Goal: Task Accomplishment & Management: Use online tool/utility

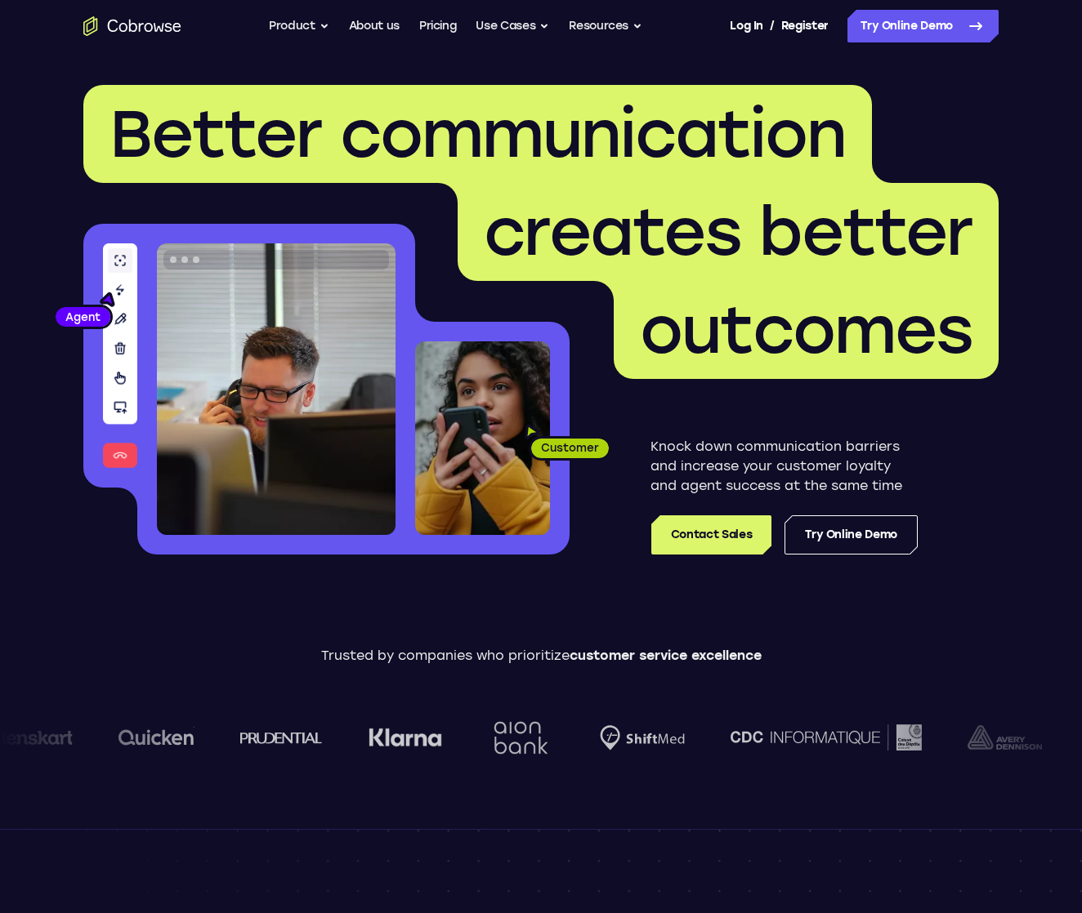
scroll to position [0, 1]
click at [288, 470] on img at bounding box center [276, 389] width 239 height 292
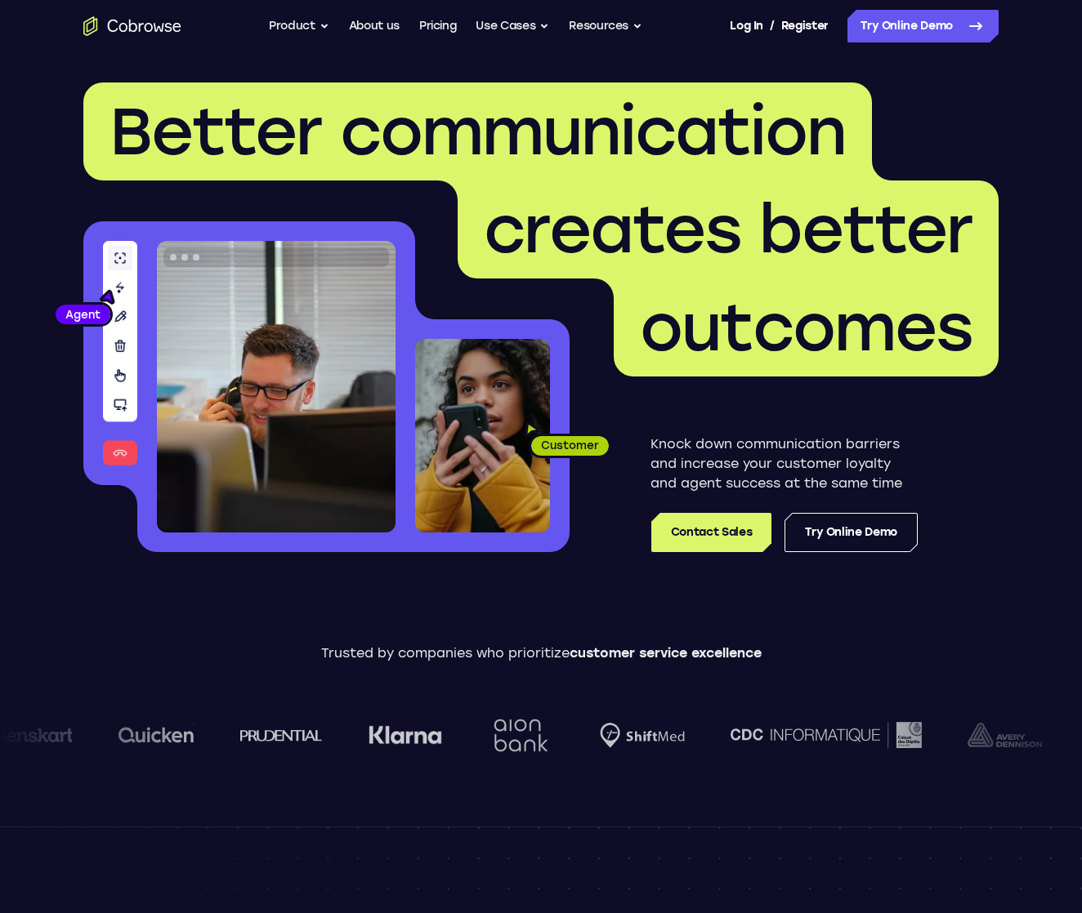
click at [552, 488] on div "Customer" at bounding box center [492, 435] width 154 height 233
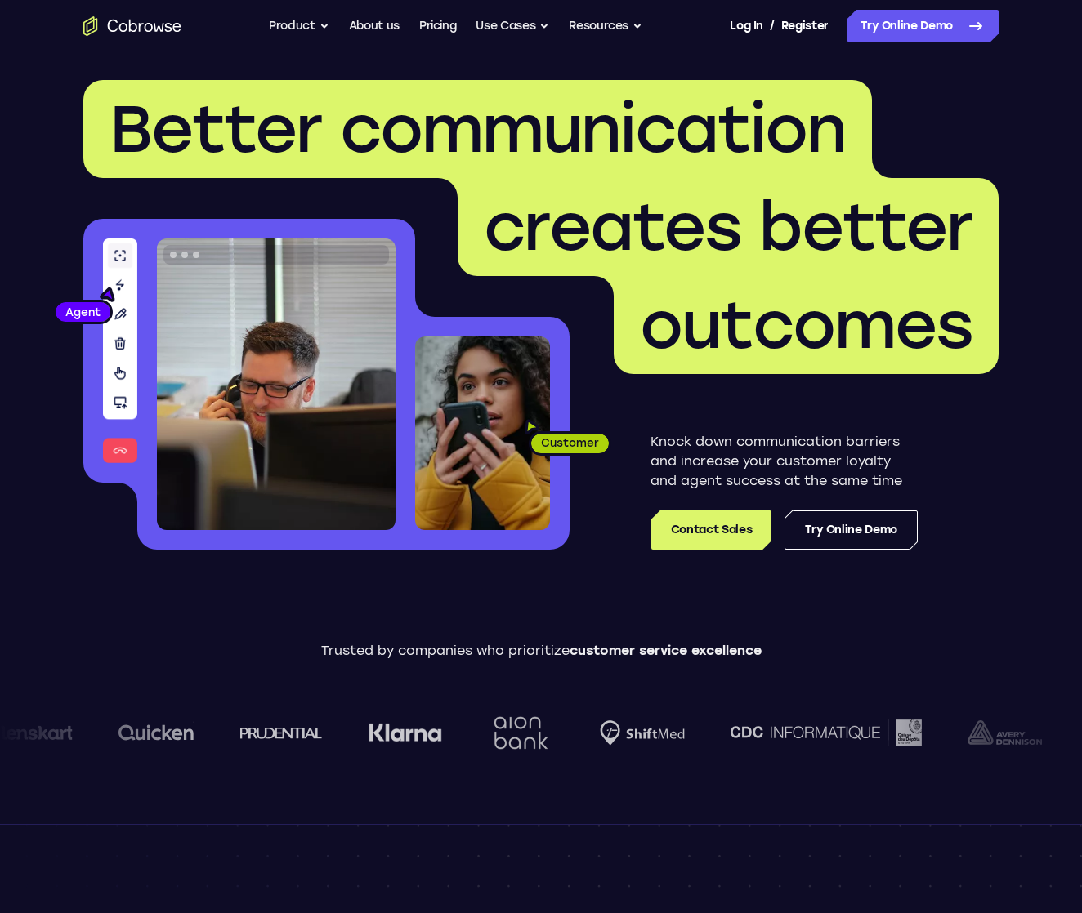
click at [557, 460] on div "Customer" at bounding box center [492, 433] width 154 height 233
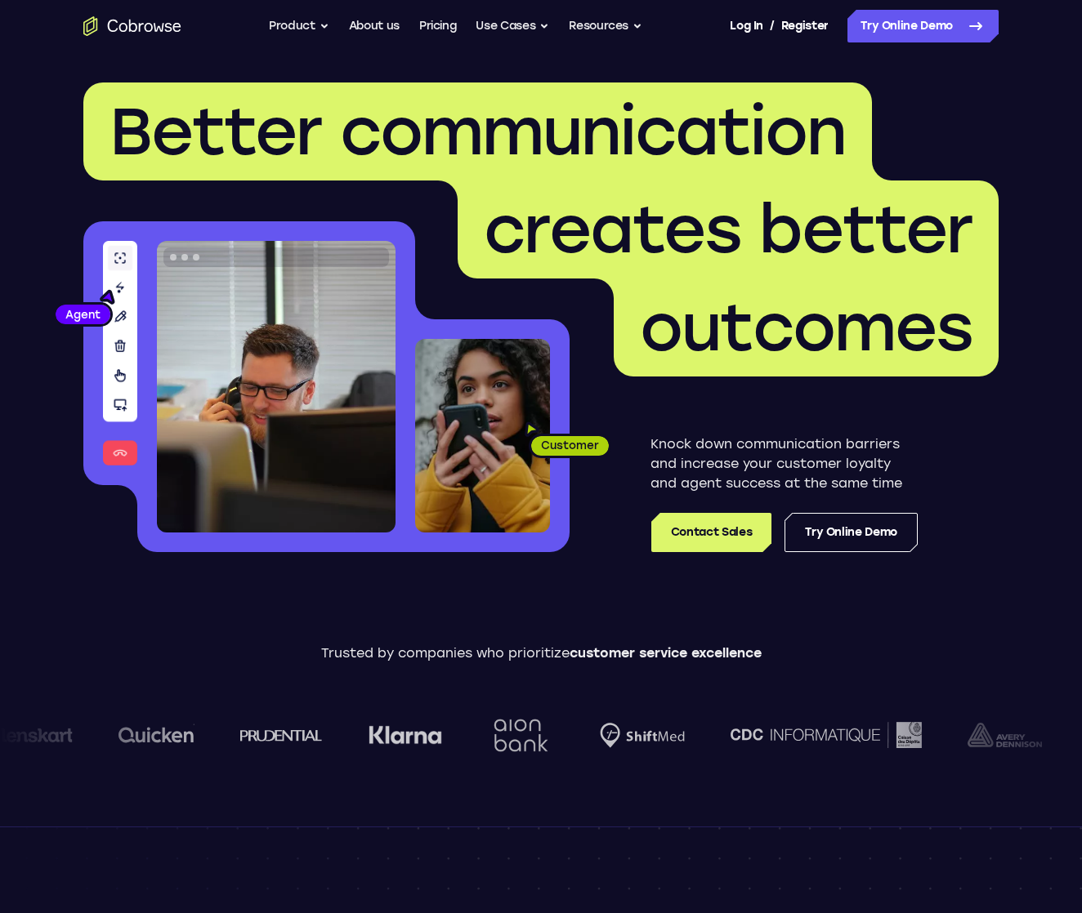
scroll to position [3, 0]
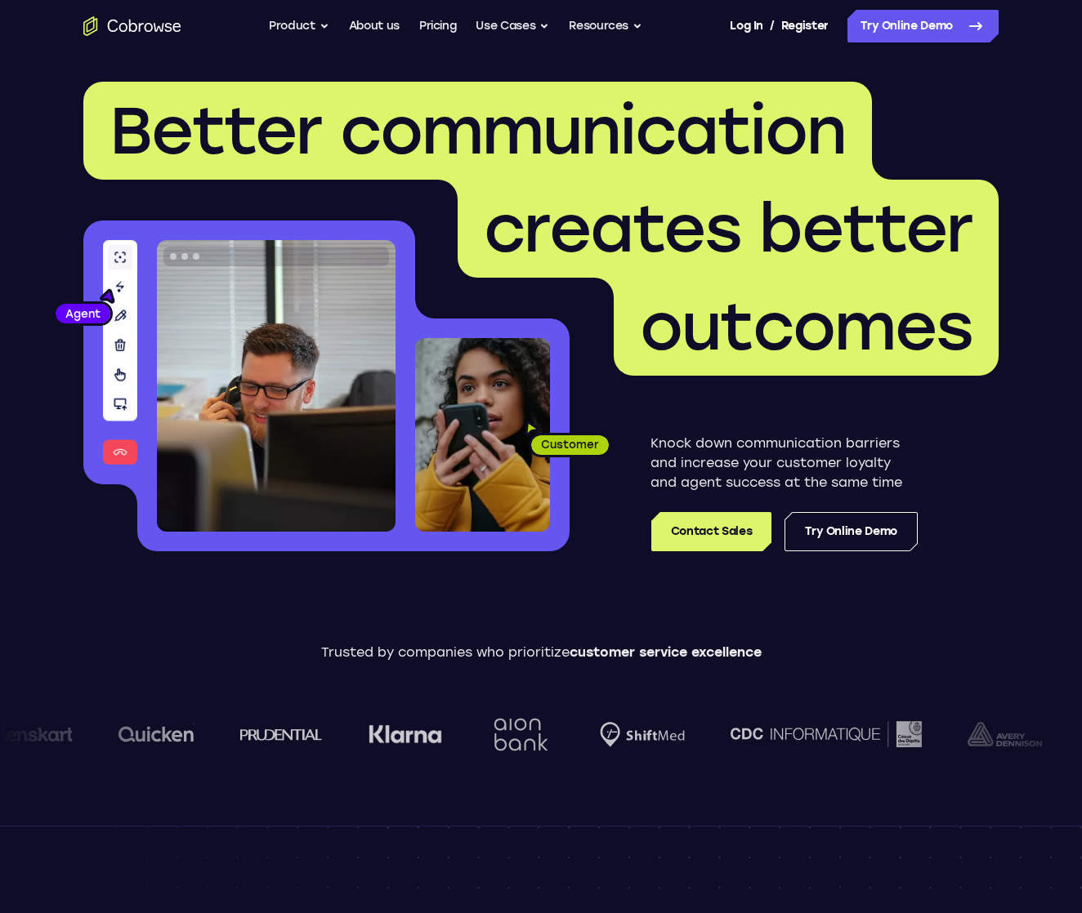
click at [457, 744] on div at bounding box center [578, 734] width 1402 height 91
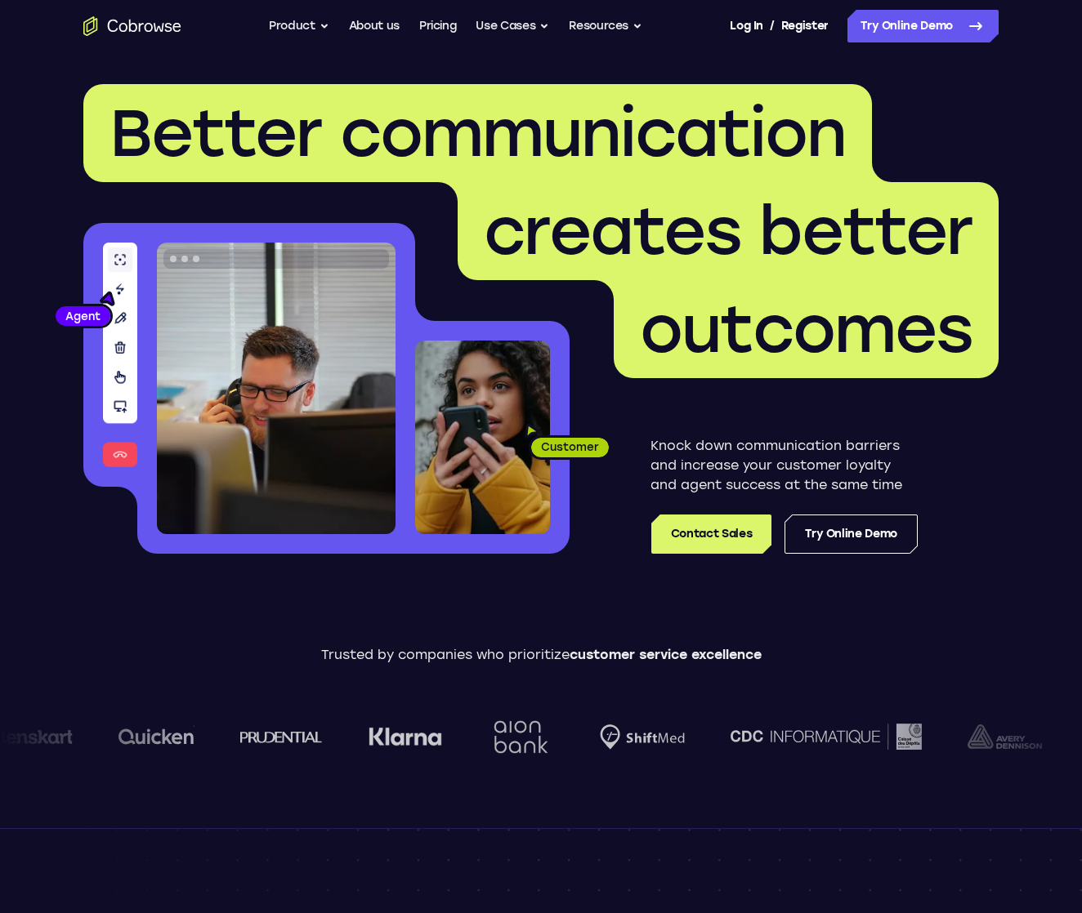
drag, startPoint x: 448, startPoint y: 743, endPoint x: 432, endPoint y: 738, distance: 17.3
click at [447, 743] on div at bounding box center [673, 736] width 1402 height 91
click at [703, 738] on img at bounding box center [798, 736] width 191 height 25
click at [400, 737] on div at bounding box center [601, 736] width 1402 height 91
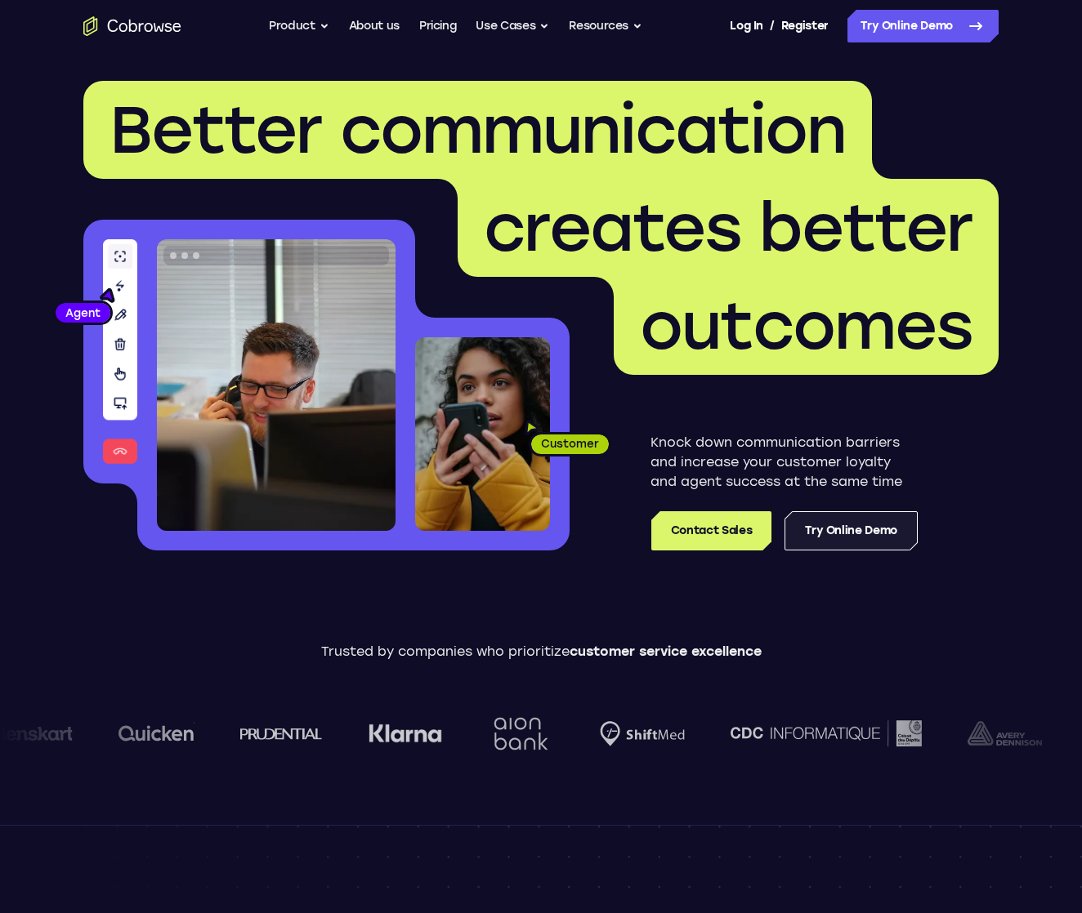
scroll to position [11, 0]
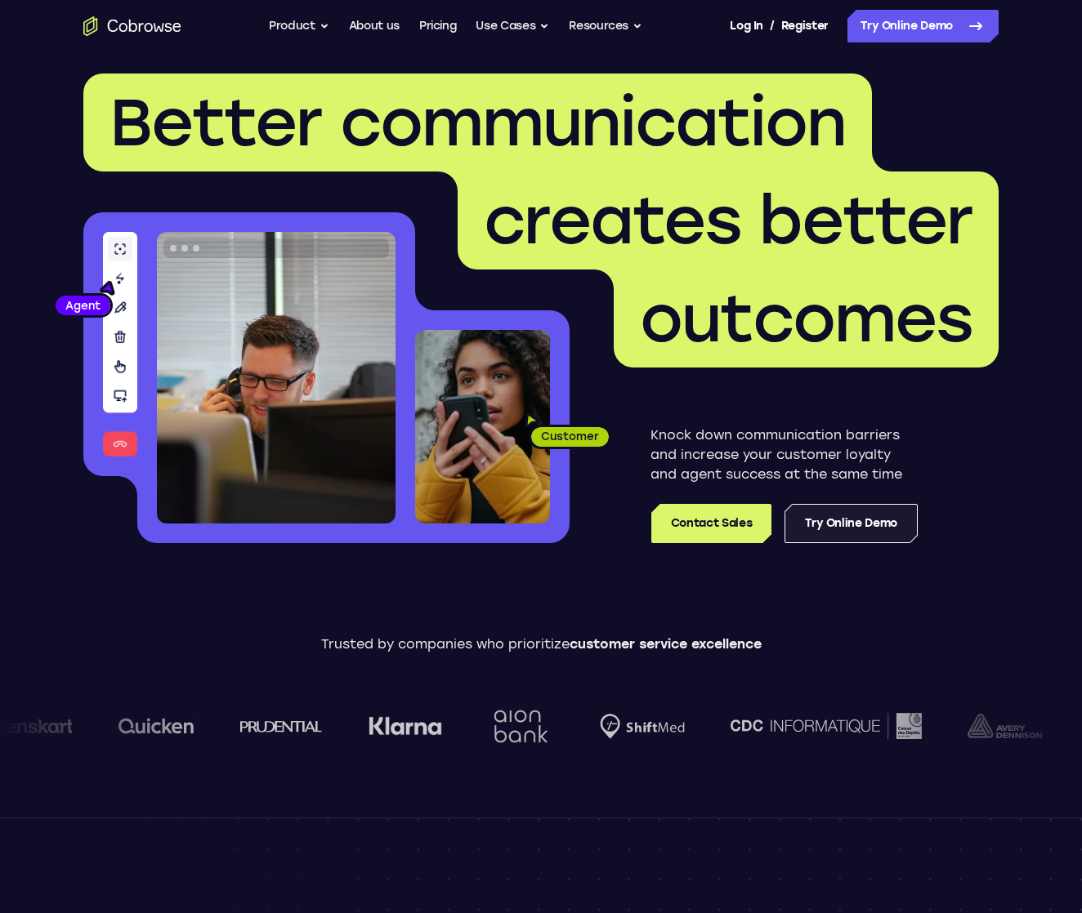
click at [859, 533] on link "Try Online Demo" at bounding box center [850, 523] width 133 height 39
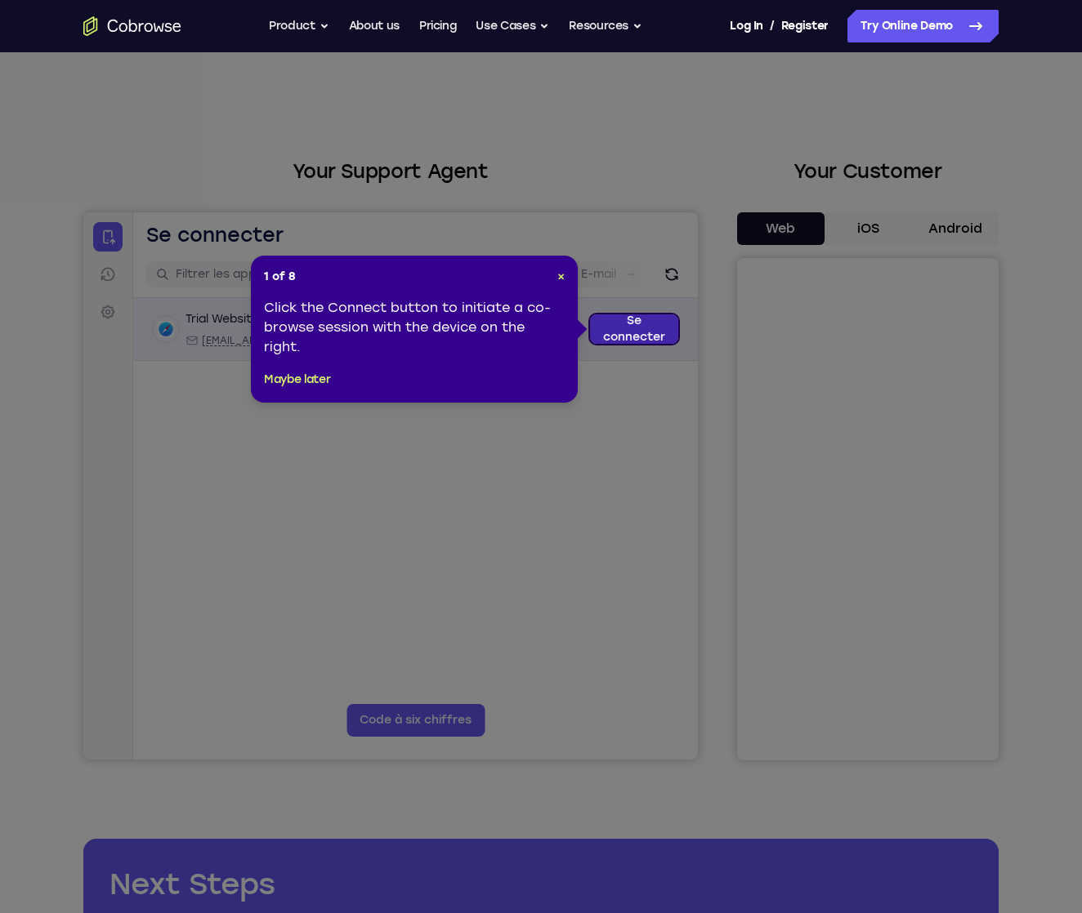
click at [612, 329] on link "Se connecter" at bounding box center [634, 329] width 88 height 29
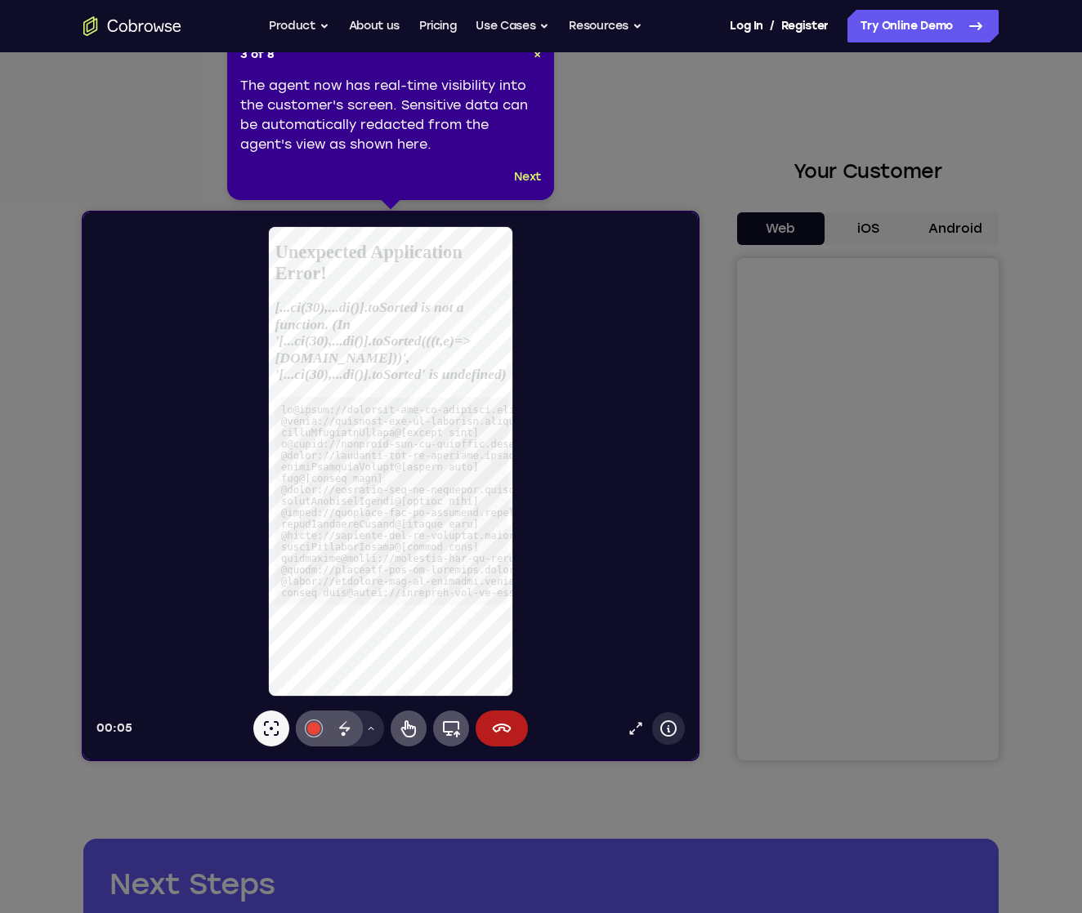
click at [671, 734] on icon at bounding box center [668, 729] width 20 height 20
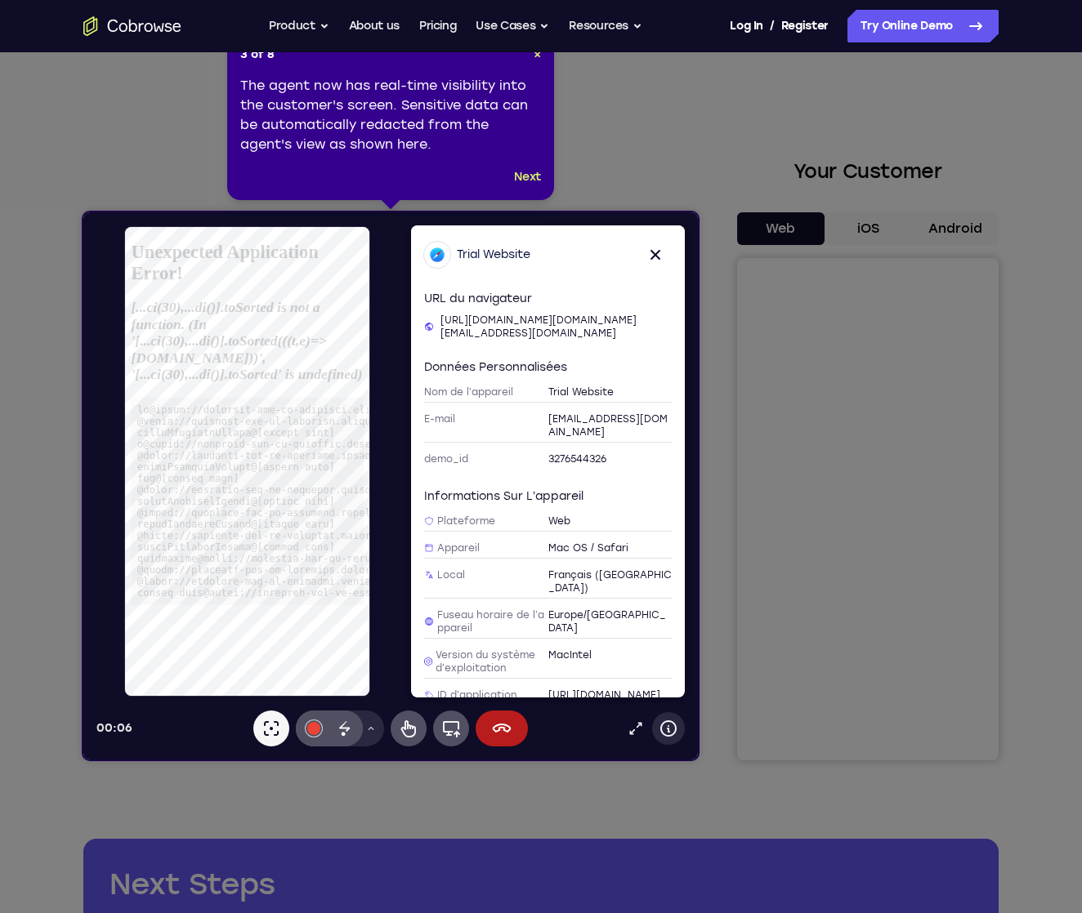
click at [671, 734] on icon at bounding box center [668, 729] width 20 height 20
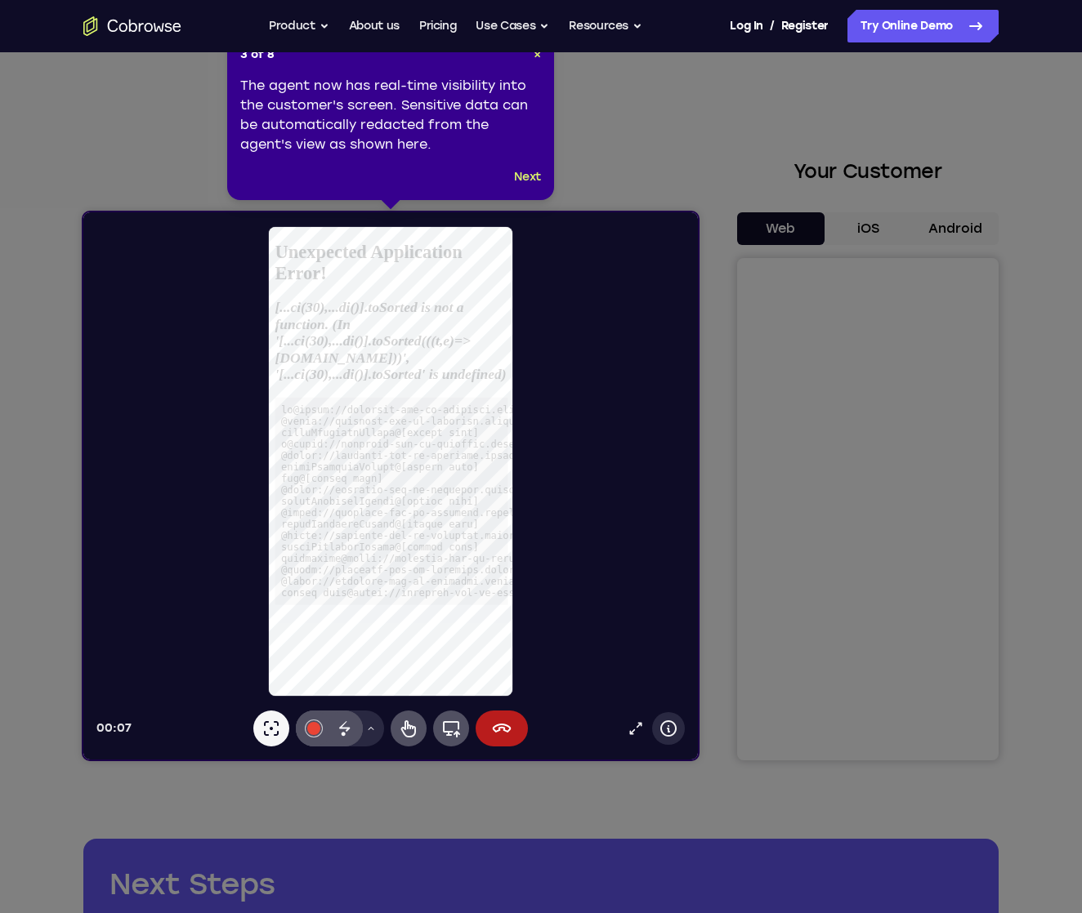
click at [671, 734] on icon at bounding box center [668, 729] width 20 height 20
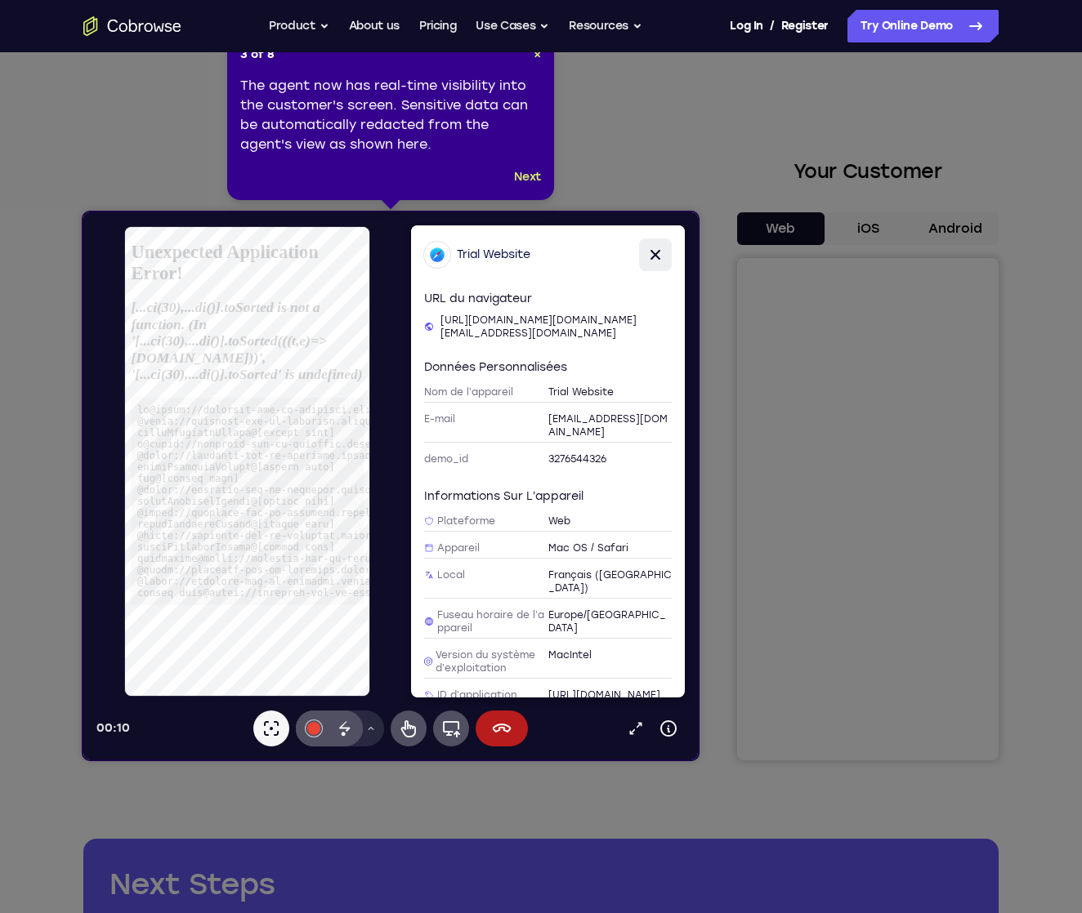
click at [662, 255] on icon at bounding box center [655, 255] width 20 height 20
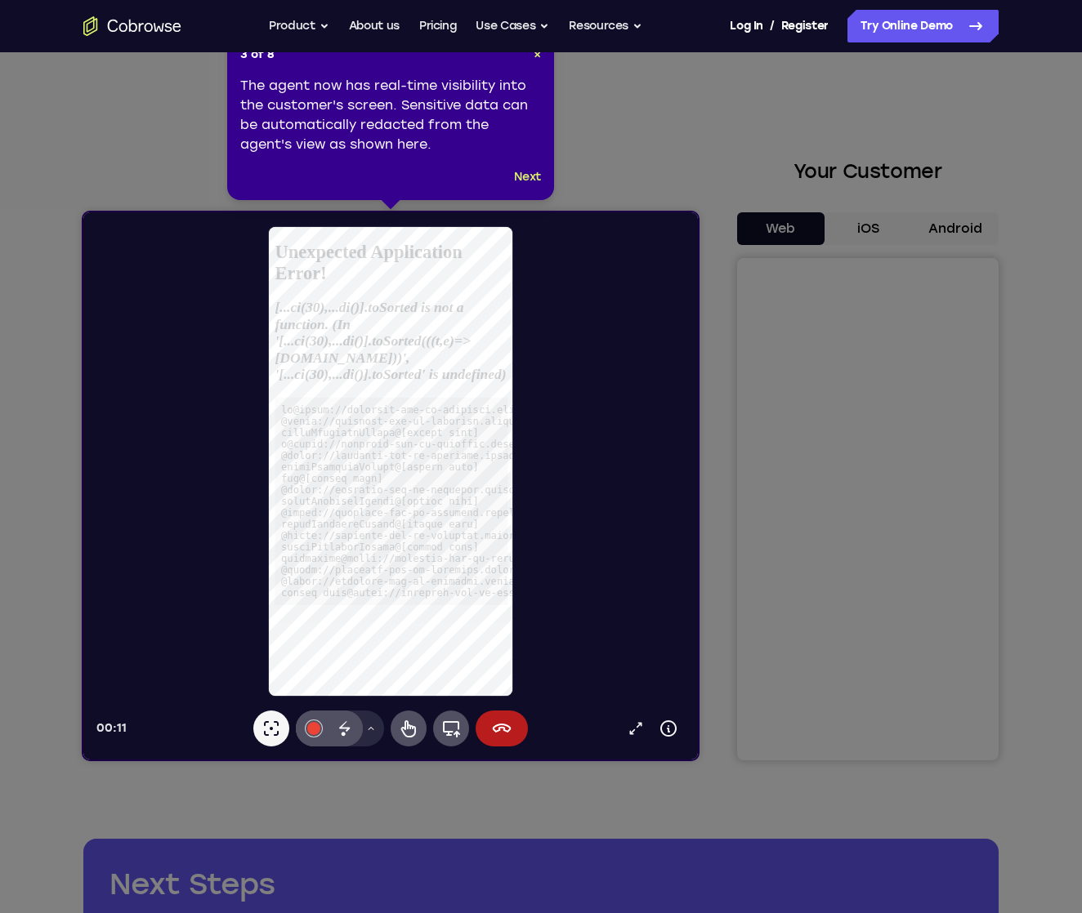
click at [662, 255] on div at bounding box center [396, 461] width 601 height 472
click at [506, 726] on icon at bounding box center [502, 728] width 19 height 9
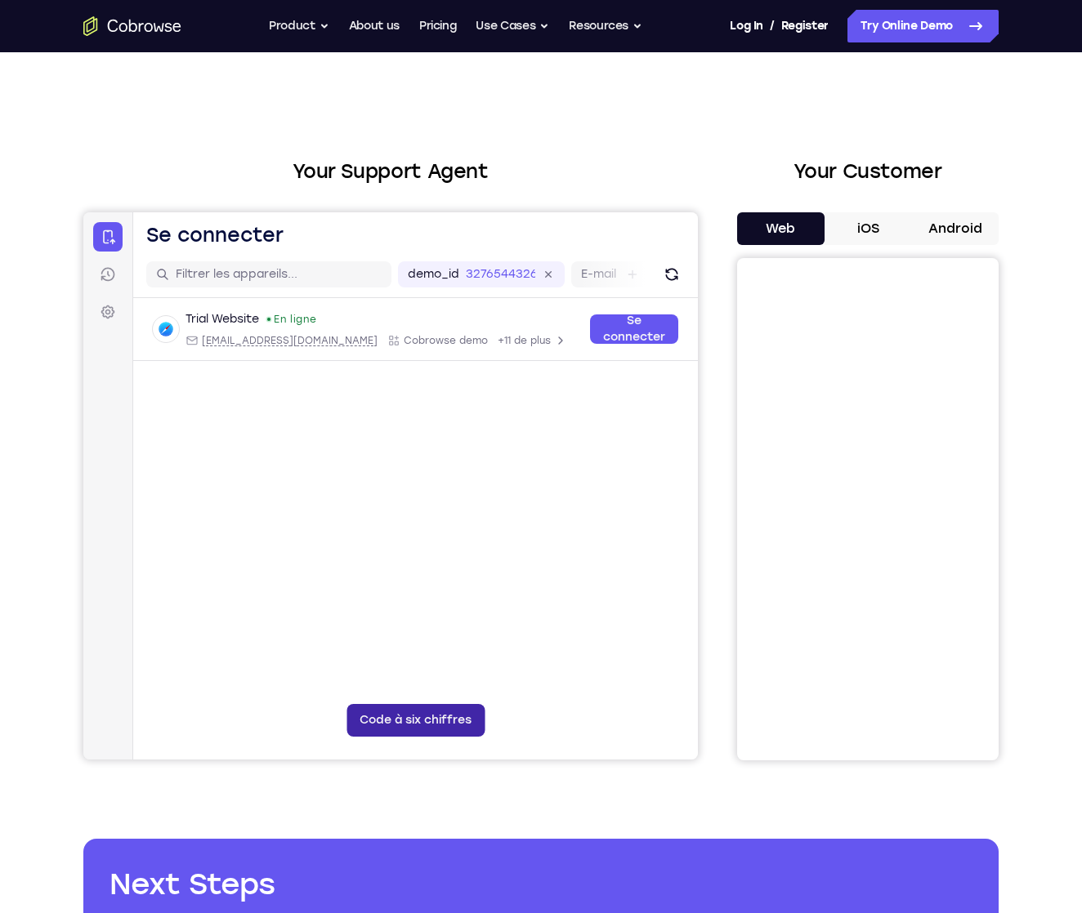
click at [411, 725] on button "Code à six chiffres" at bounding box center [415, 720] width 138 height 33
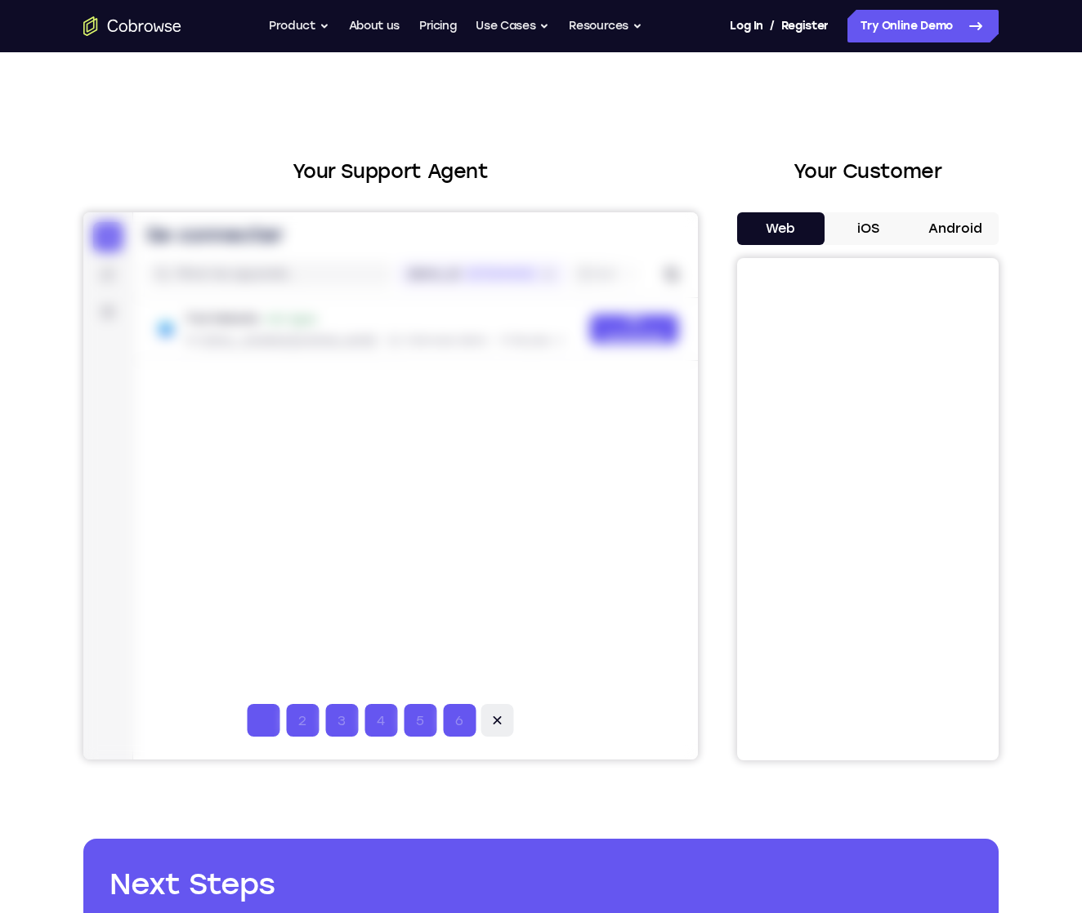
click at [504, 721] on icon at bounding box center [497, 720] width 16 height 16
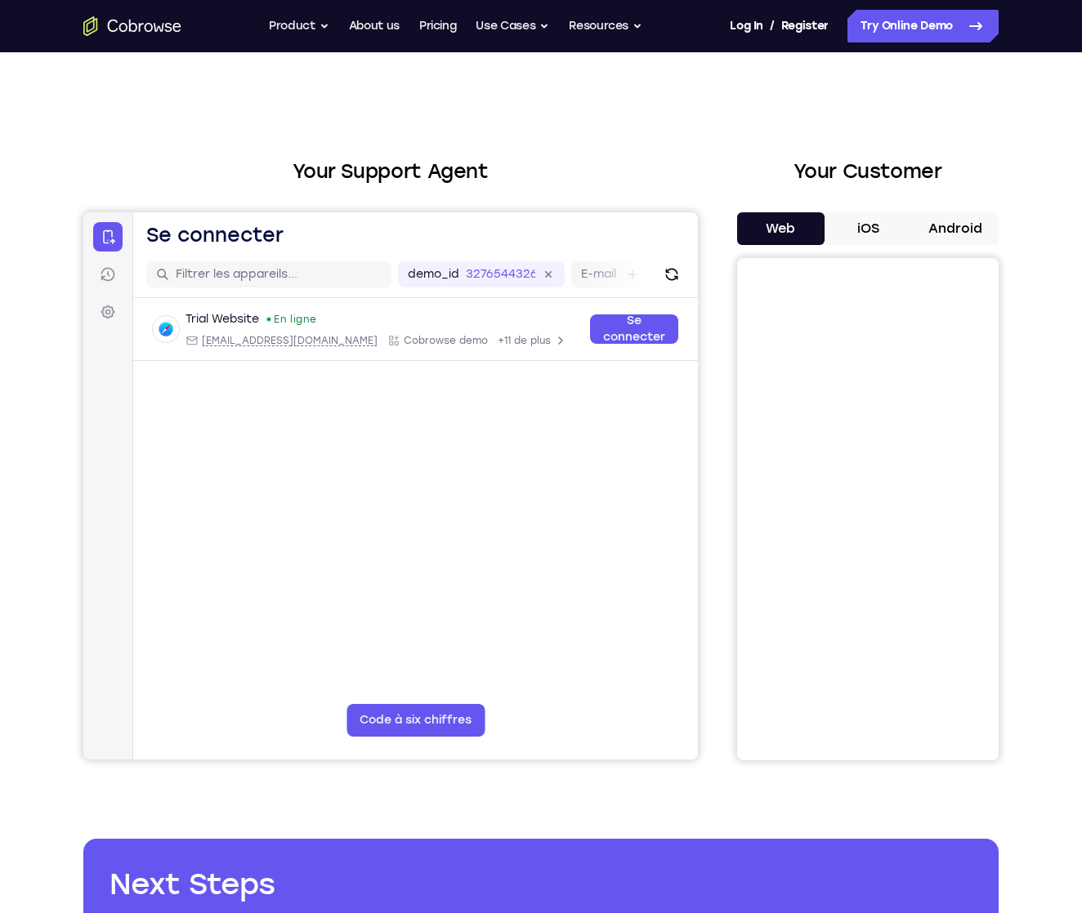
click at [501, 722] on main "demo_id 3276544326 3276544326 E-mail ID d’utilisateur ID d’appareil Nom de l’ap…" at bounding box center [415, 525] width 564 height 547
click at [442, 716] on button "Code à six chiffres" at bounding box center [415, 720] width 138 height 33
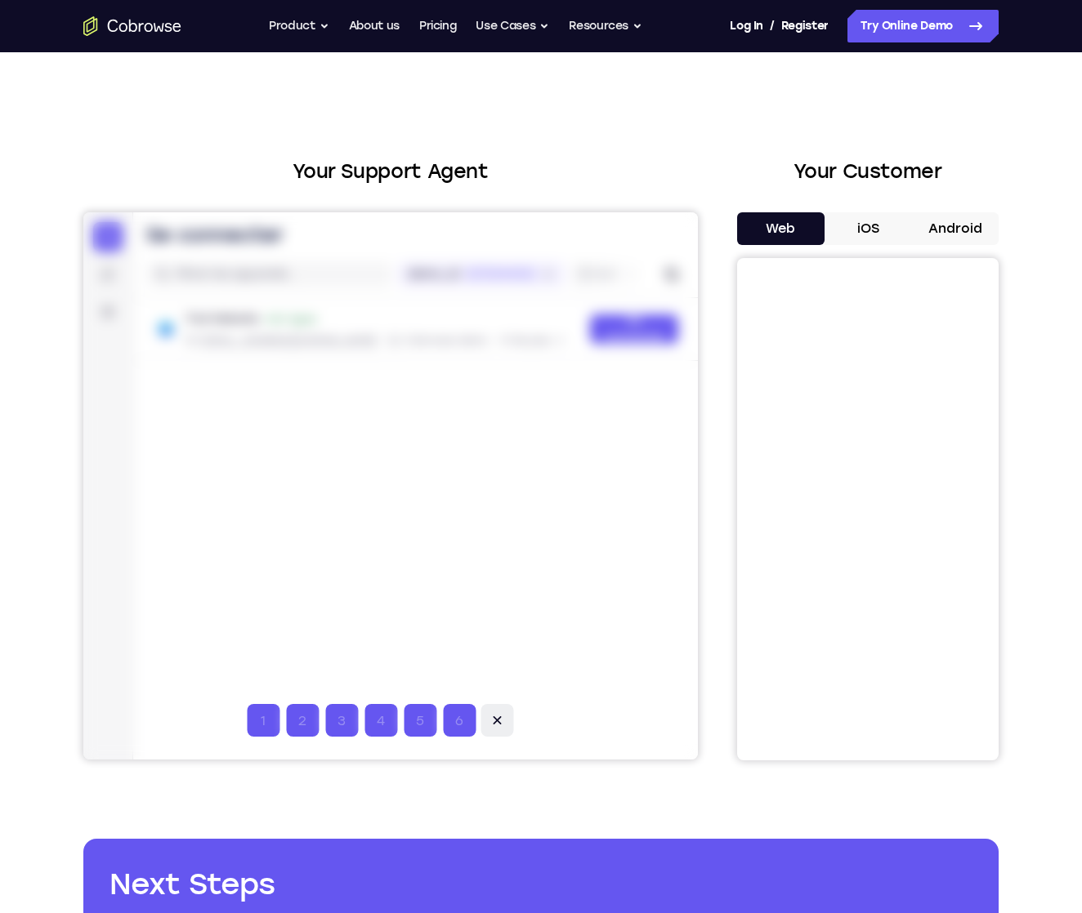
click at [489, 716] on icon at bounding box center [497, 720] width 16 height 16
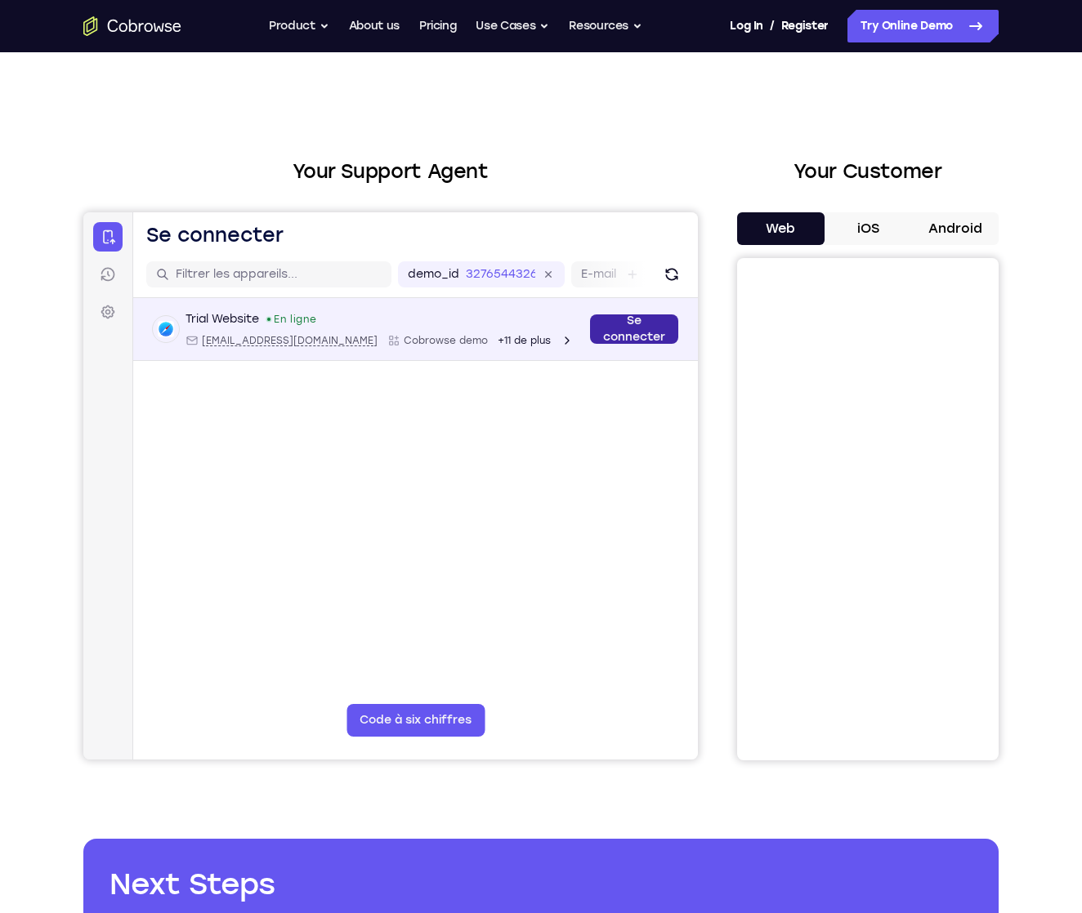
click at [639, 329] on link "Se connecter" at bounding box center [634, 329] width 88 height 29
